Goal: Task Accomplishment & Management: Use online tool/utility

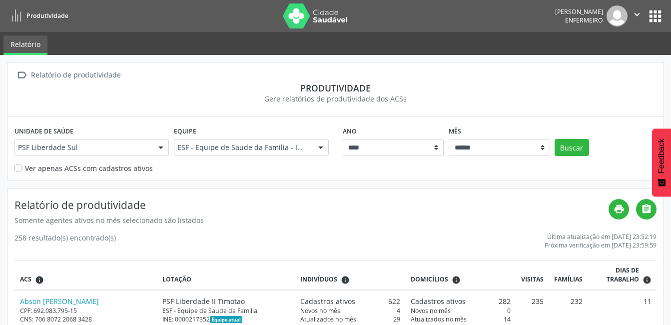
click at [653, 14] on button "apps" at bounding box center [655, 15] width 17 height 17
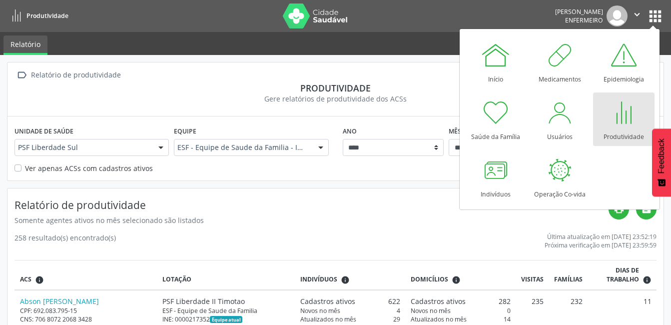
click at [617, 122] on div at bounding box center [624, 112] width 30 height 30
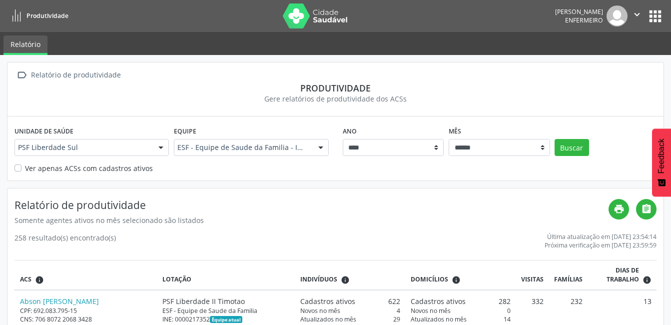
click at [164, 146] on div at bounding box center [160, 147] width 15 height 17
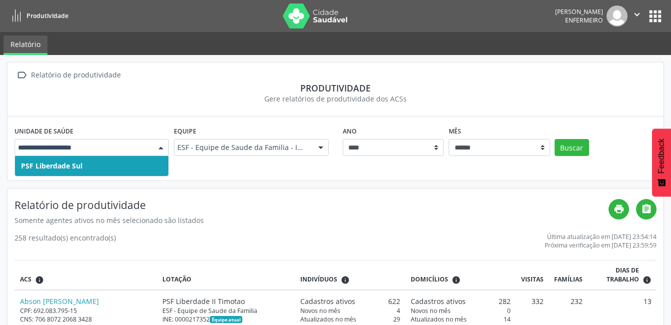
click at [91, 167] on span "PSF Liberdade Sul" at bounding box center [91, 166] width 153 height 20
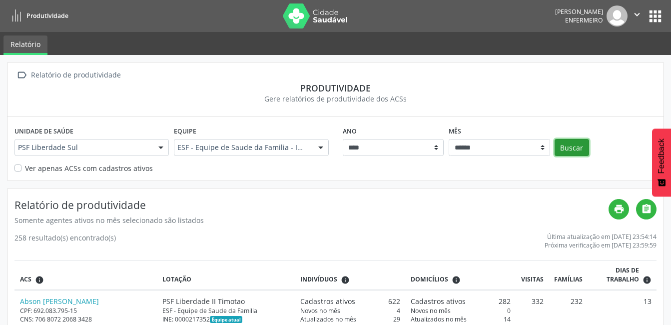
click at [562, 142] on button "Buscar" at bounding box center [572, 147] width 34 height 17
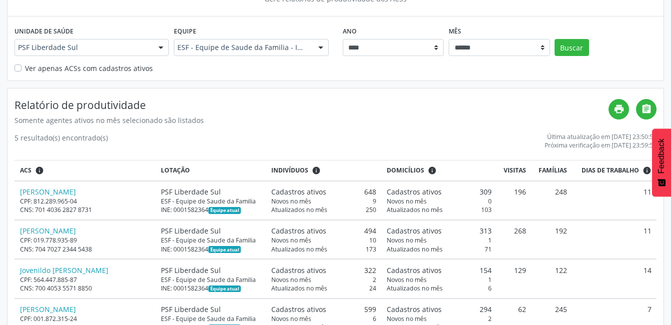
scroll to position [172, 0]
